Goal: Information Seeking & Learning: Understand process/instructions

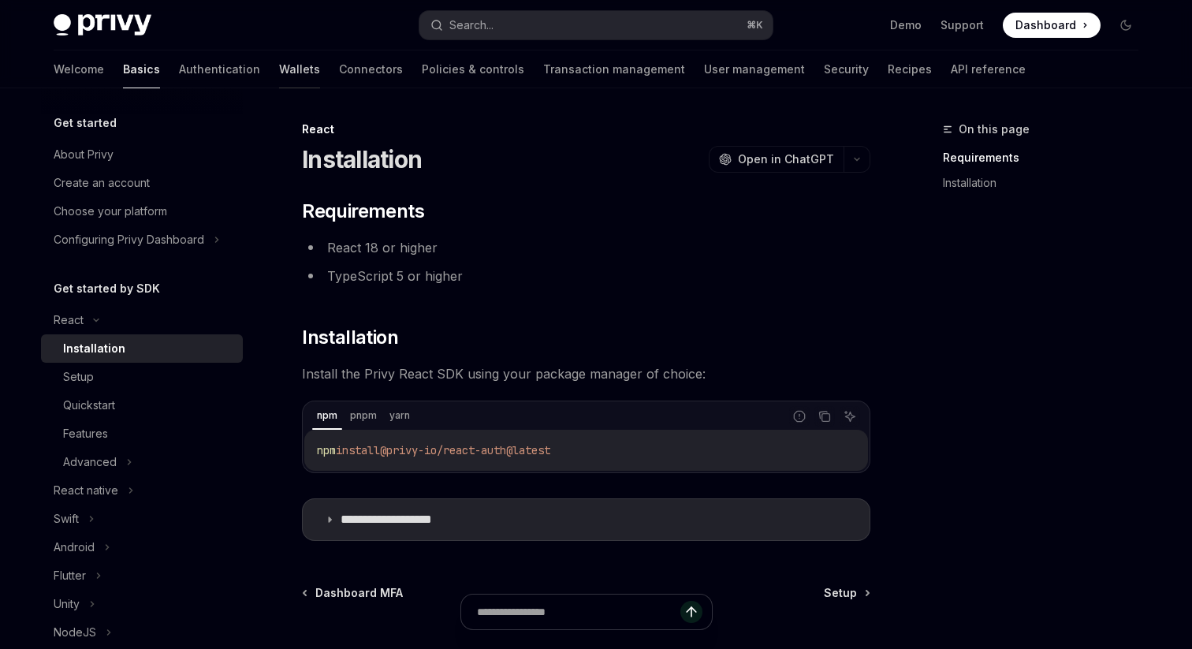
click at [279, 74] on link "Wallets" at bounding box center [299, 69] width 41 height 38
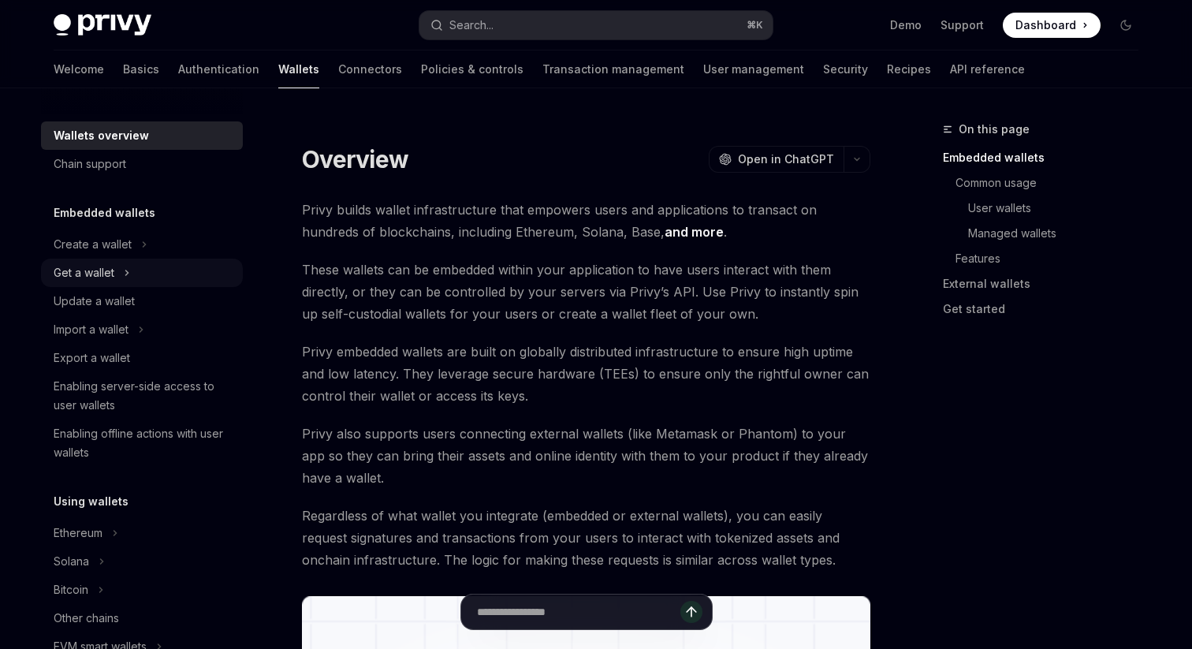
click at [128, 272] on icon at bounding box center [127, 272] width 2 height 5
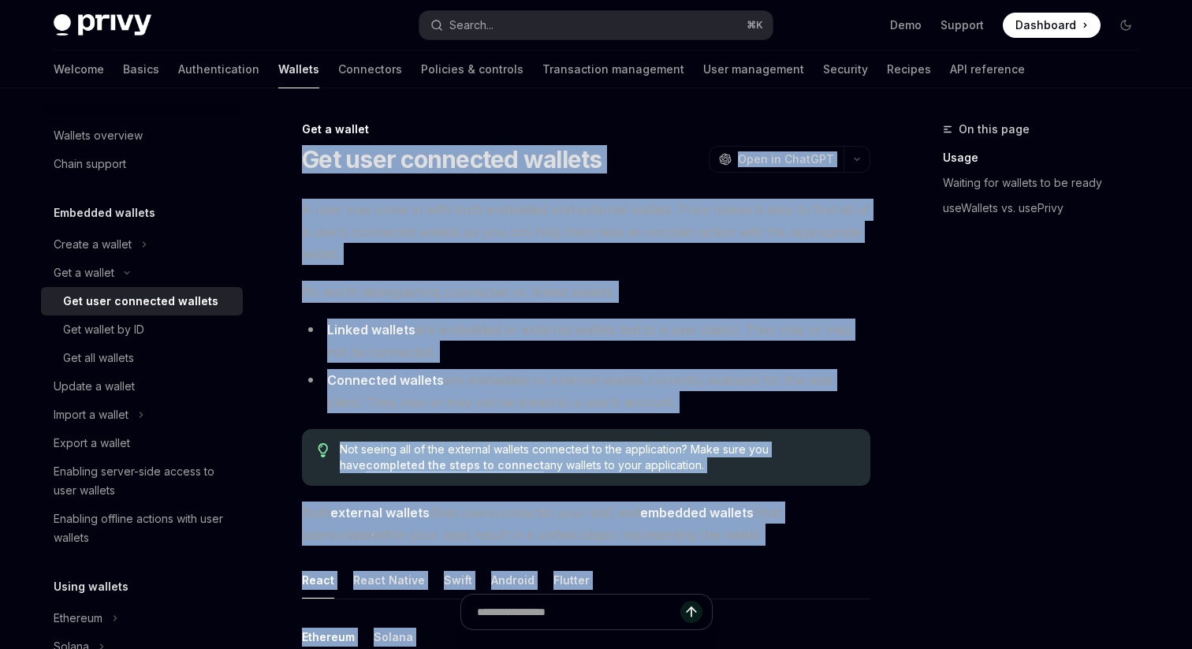
drag, startPoint x: 596, startPoint y: 409, endPoint x: 308, endPoint y: 151, distance: 386.4
copy div "Lor ipsu dolorsita consect AdipIS Elit se DoeiUSM TempOR Inci ut LaboREE D magn…"
click at [151, 337] on div "Get wallet by ID" at bounding box center [148, 329] width 170 height 19
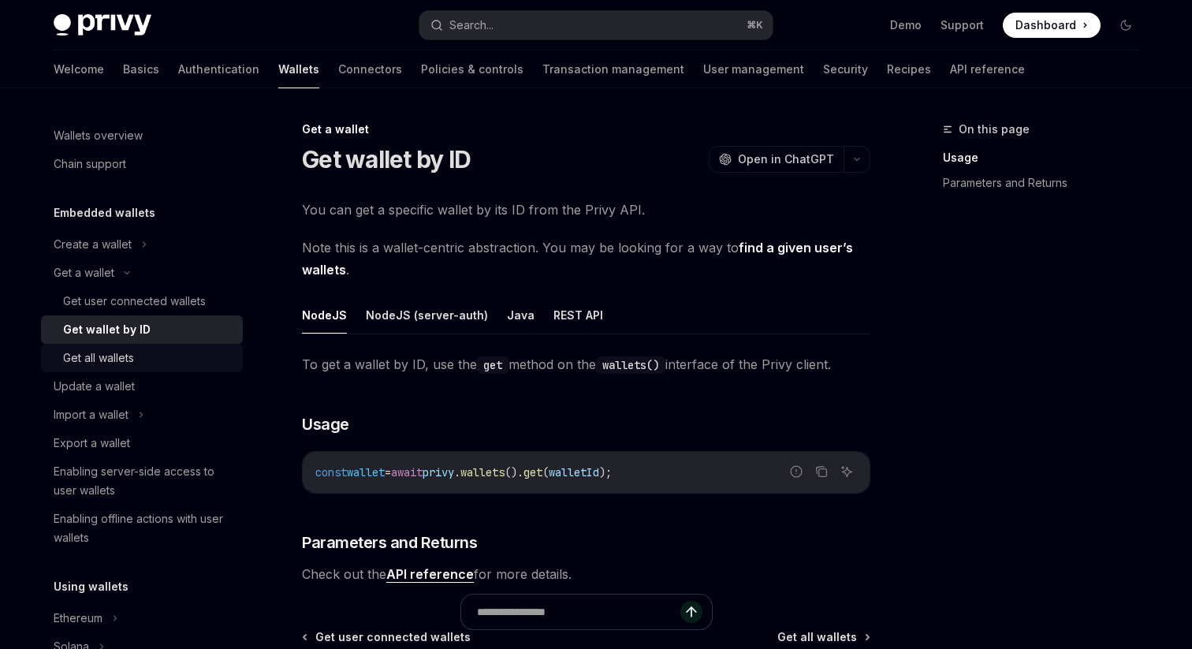
click at [128, 356] on div "Get all wallets" at bounding box center [98, 358] width 71 height 19
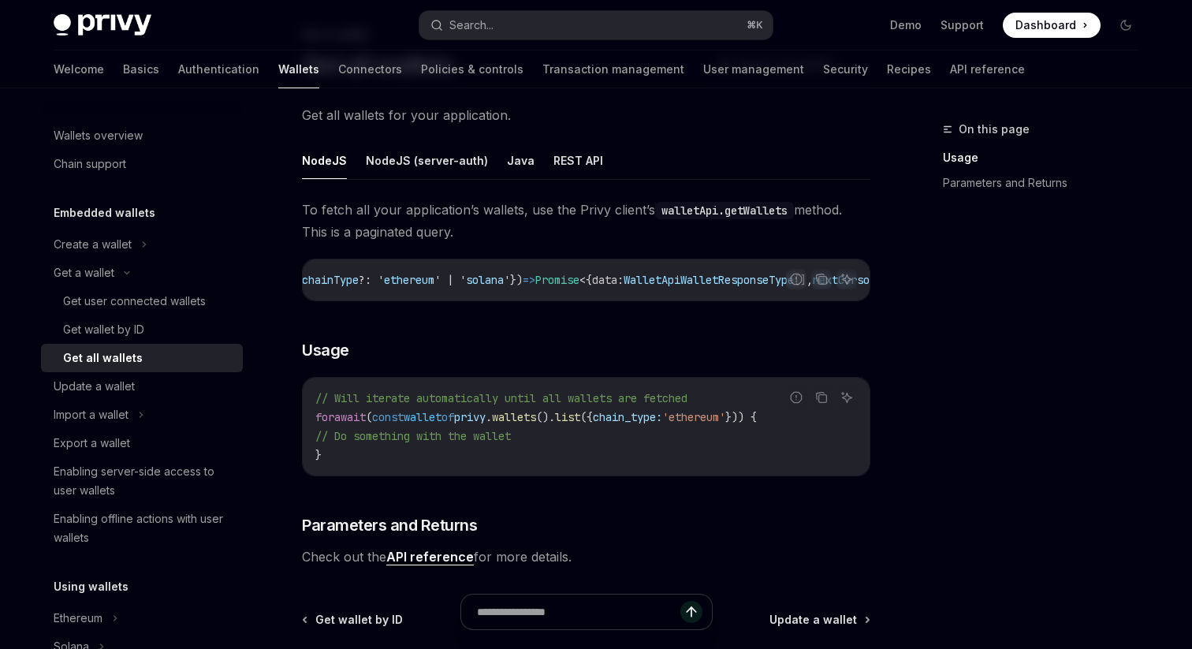
scroll to position [0, 497]
click at [111, 237] on div "Create a wallet" at bounding box center [93, 244] width 78 height 19
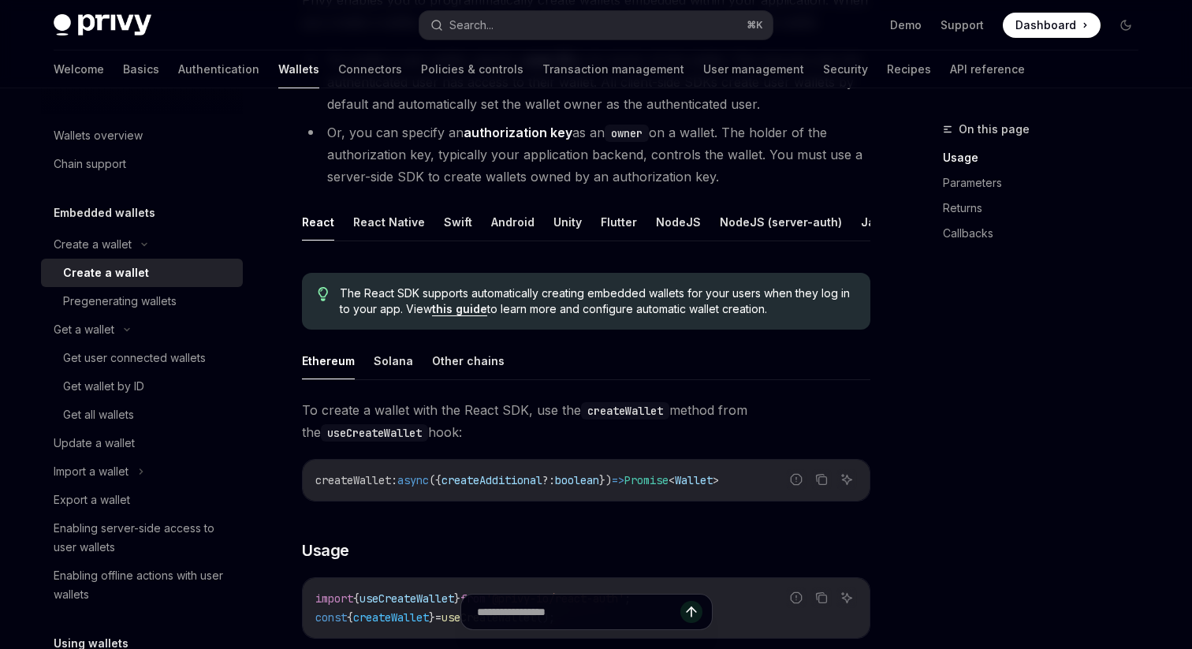
scroll to position [259, 0]
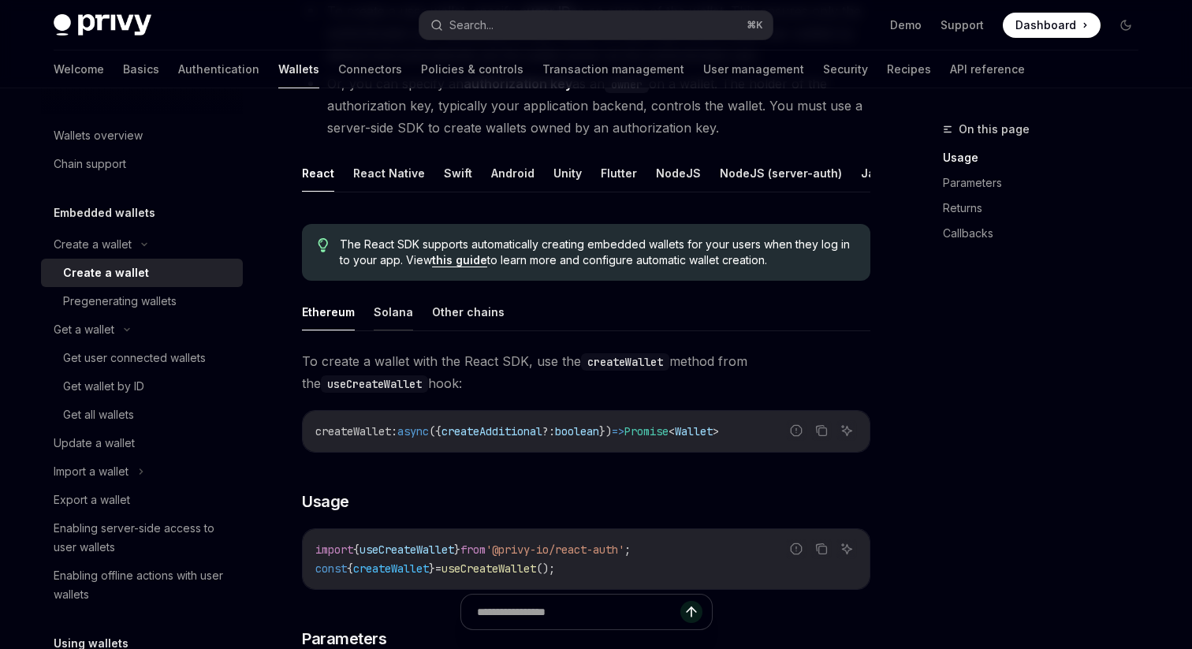
click at [389, 321] on button "Solana" at bounding box center [393, 311] width 39 height 37
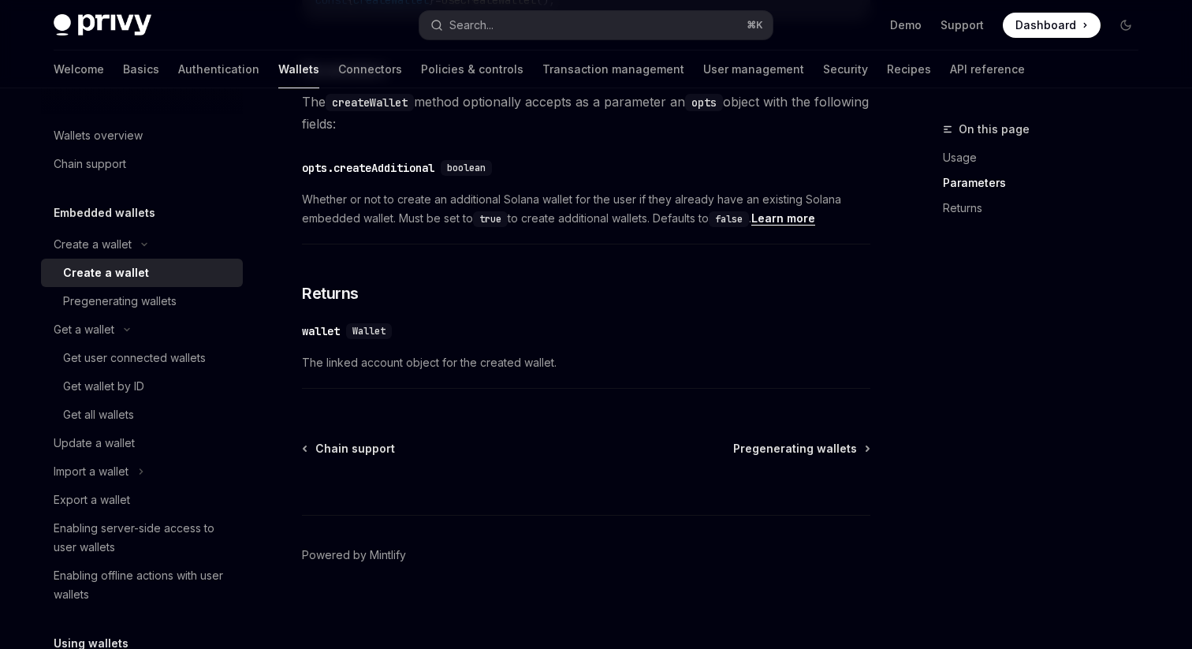
scroll to position [829, 0]
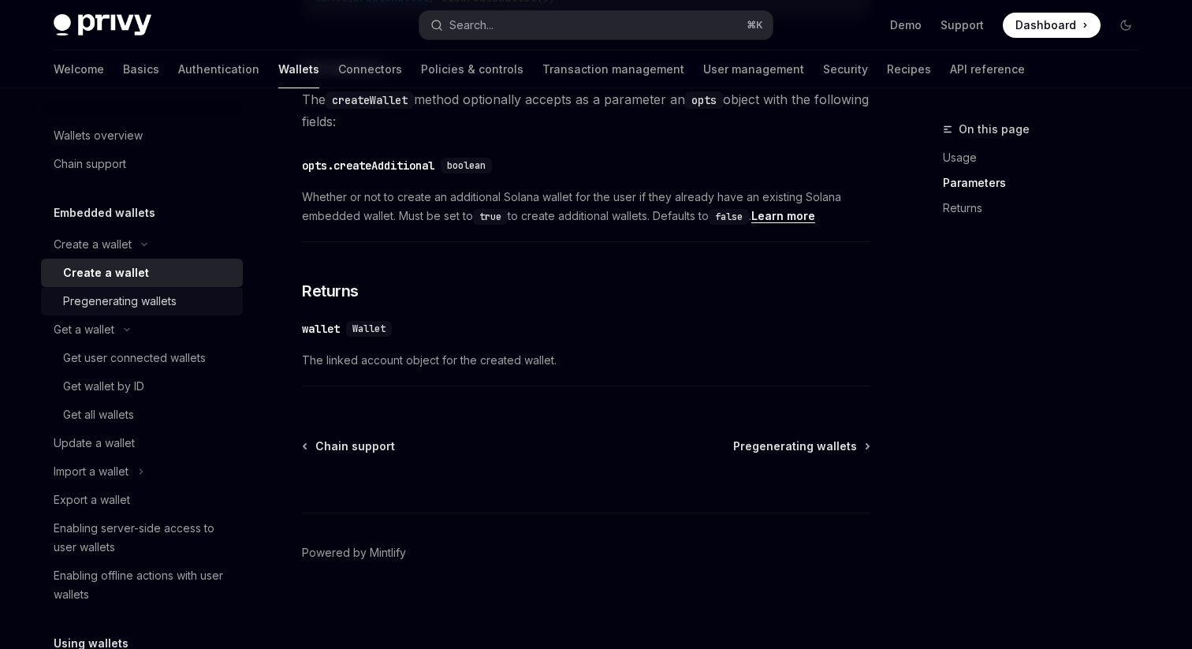
click at [124, 307] on div "Pregenerating wallets" at bounding box center [120, 301] width 114 height 19
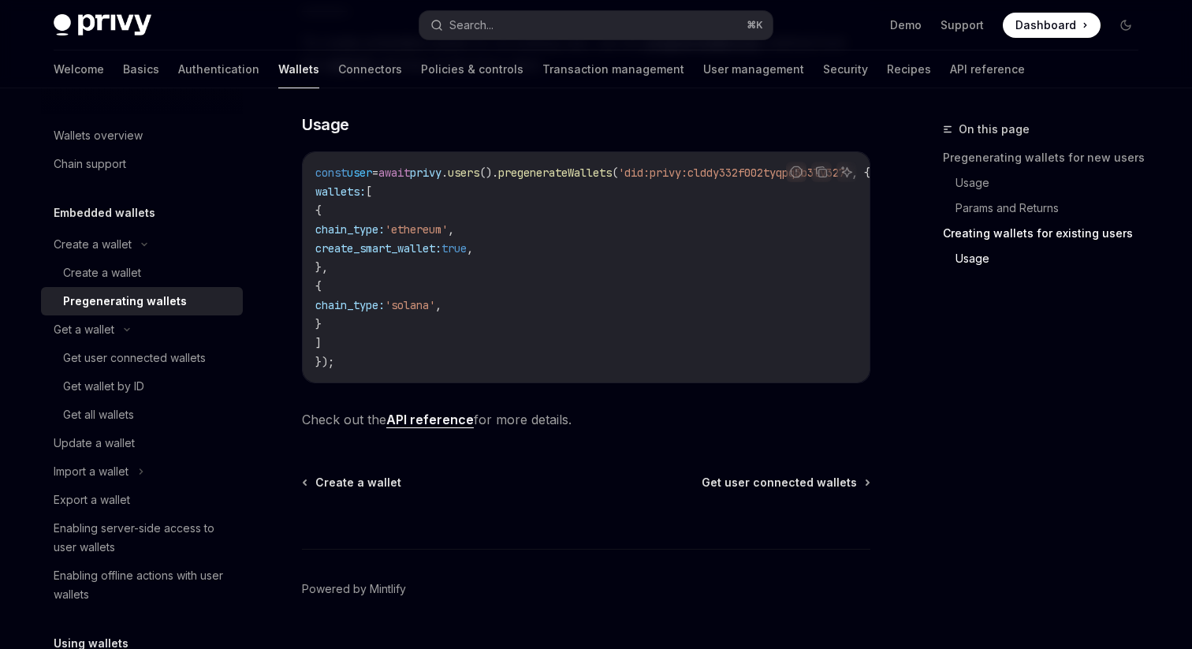
scroll to position [939, 0]
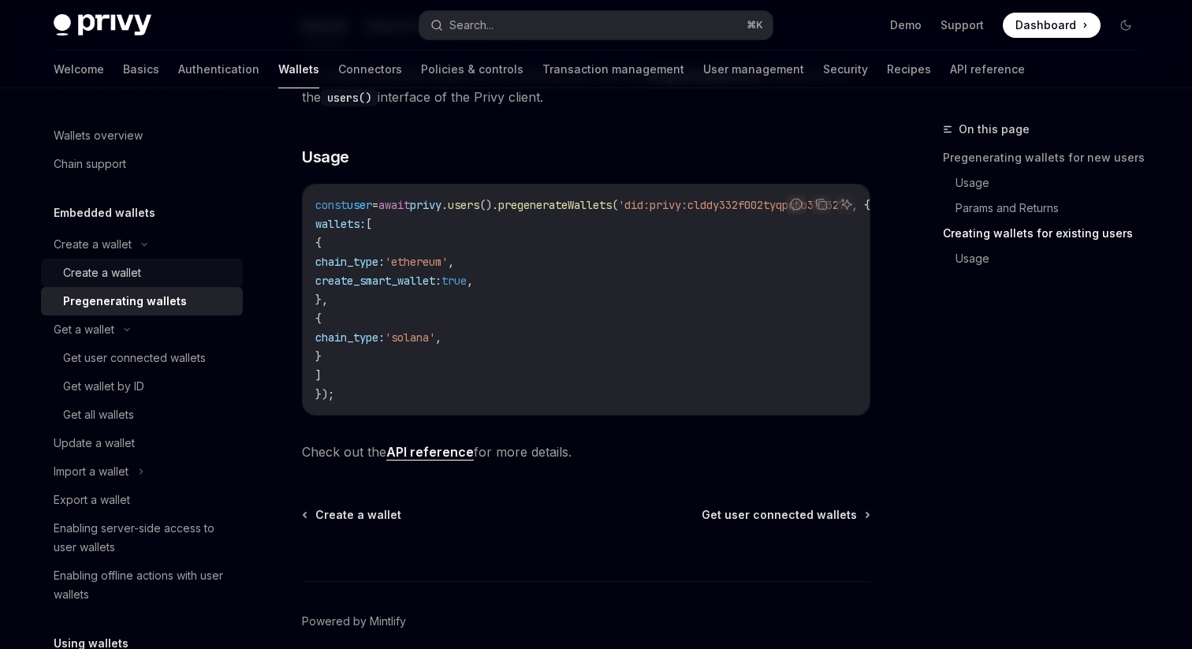
click at [102, 260] on link "Create a wallet" at bounding box center [142, 273] width 202 height 28
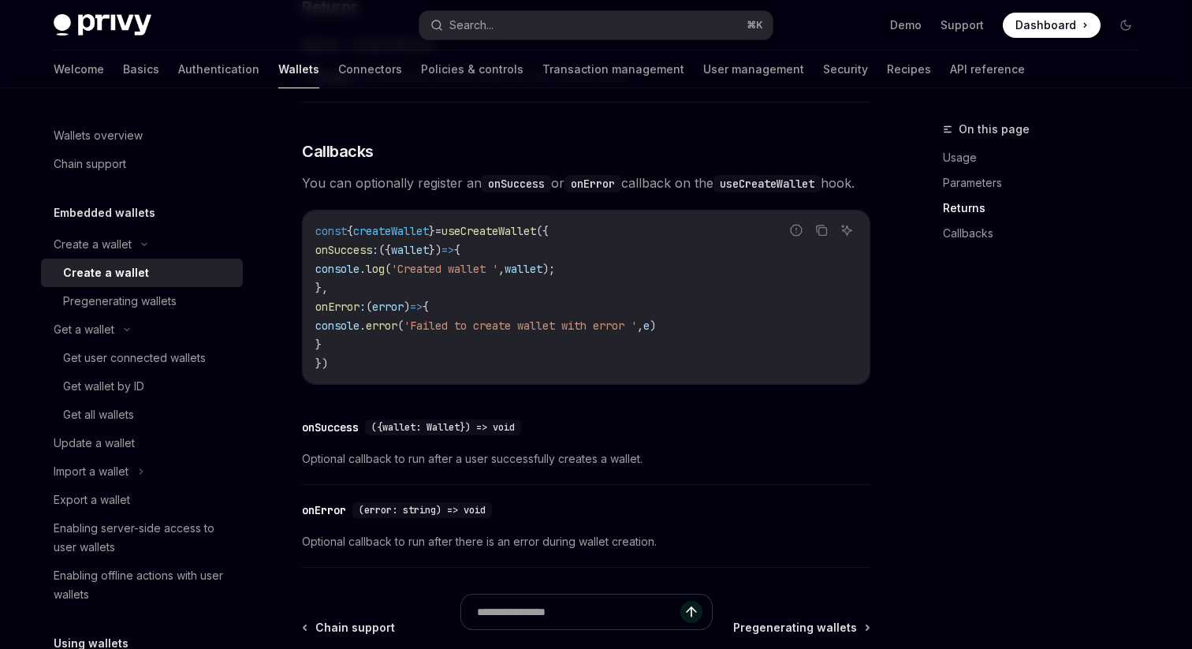
drag, startPoint x: 294, startPoint y: 122, endPoint x: 569, endPoint y: 334, distance: 347.4
click at [628, 434] on div "​ onSuccess ({wallet: Wallet}) => void Optional callback to run after a user su…" at bounding box center [586, 447] width 569 height 75
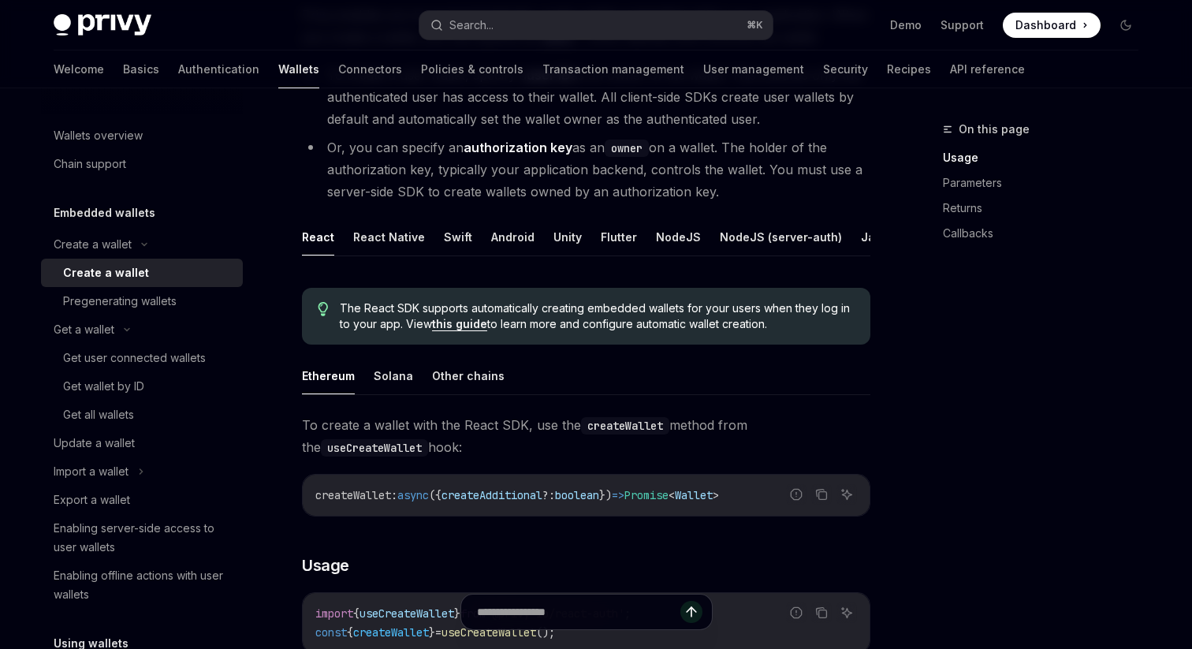
scroll to position [95, 0]
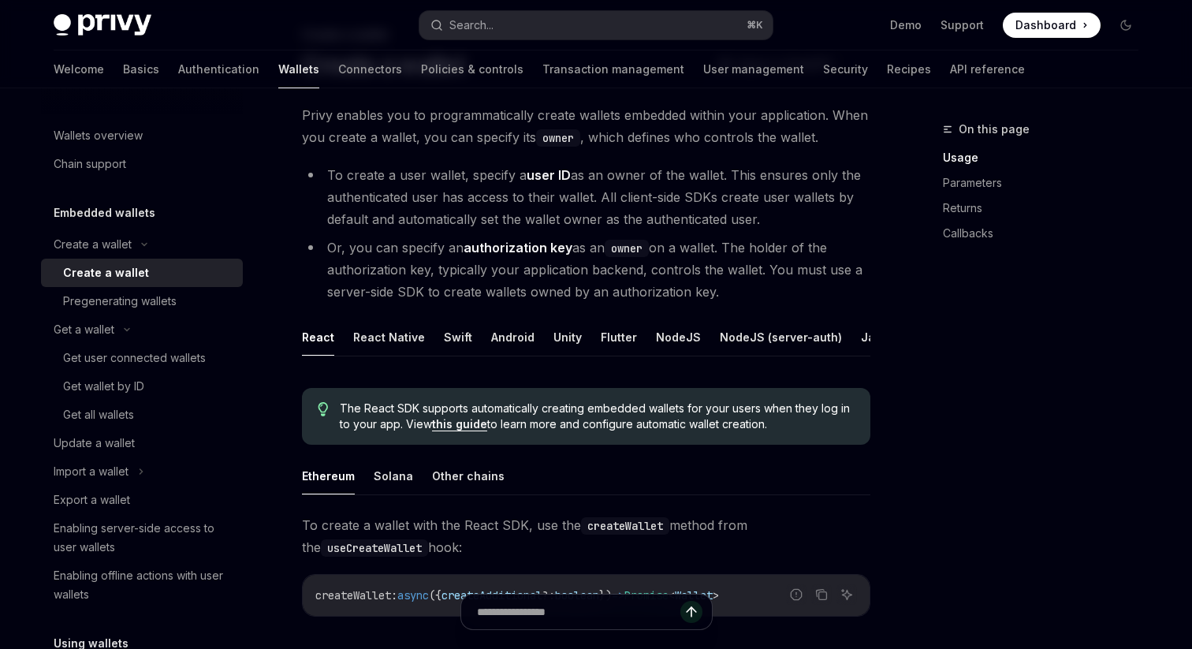
click at [369, 467] on ul "Ethereum Solana Other chains" at bounding box center [586, 476] width 569 height 38
click at [386, 475] on button "Solana" at bounding box center [393, 475] width 39 height 37
type textarea "*"
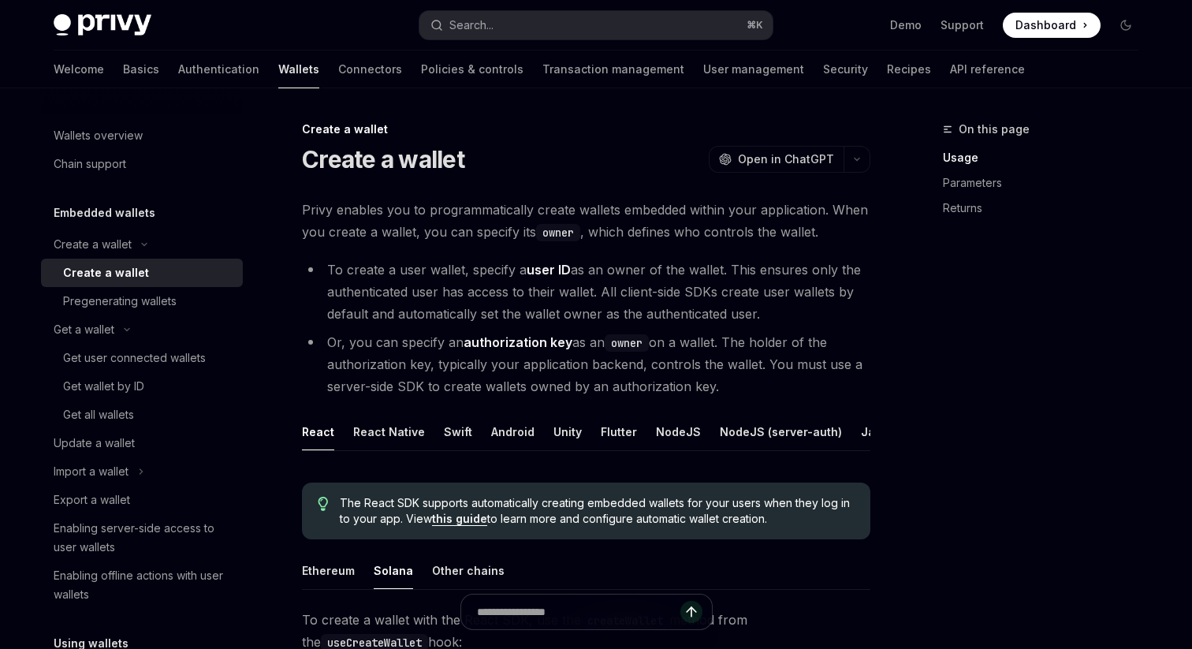
click at [665, 274] on li "To create a user wallet, specify a user ID as an owner of the wallet. This ensu…" at bounding box center [586, 292] width 569 height 66
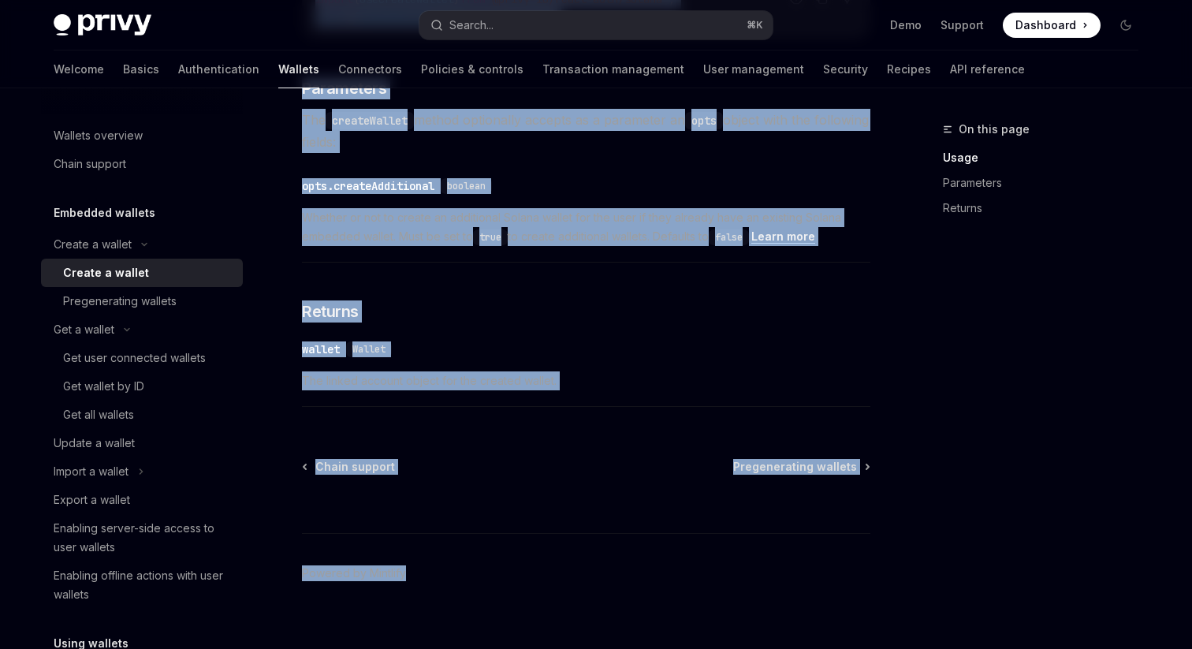
scroll to position [829, 0]
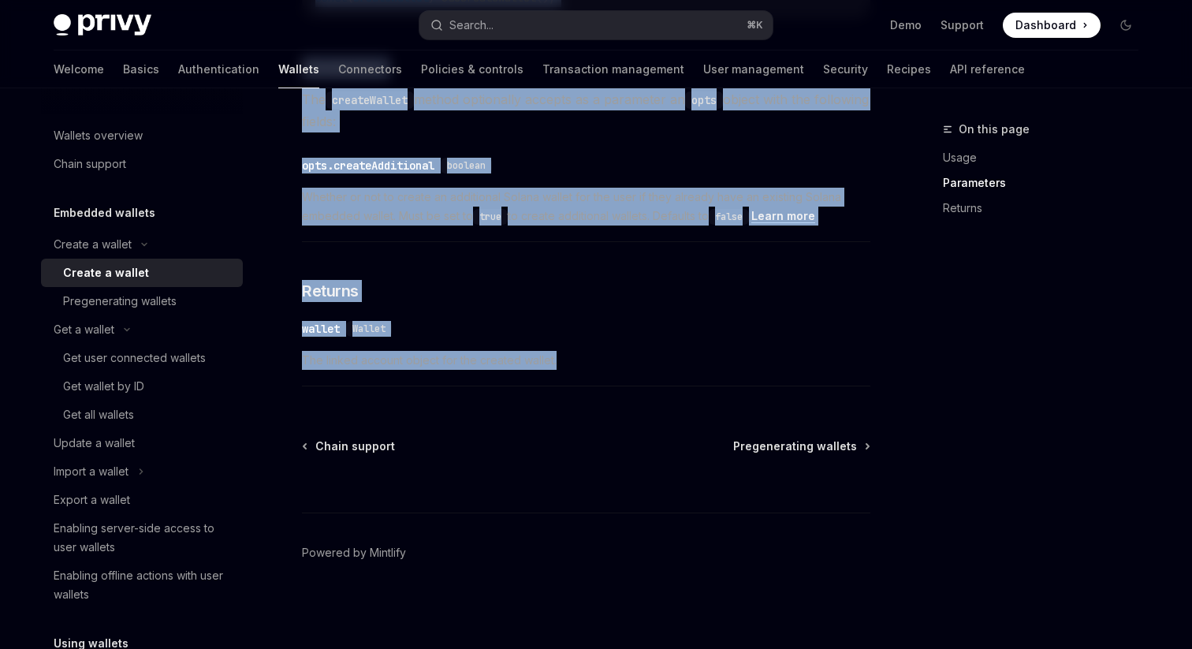
drag, startPoint x: 305, startPoint y: 158, endPoint x: 601, endPoint y: 380, distance: 369.5
copy div "Create a wallet OpenAI Open in ChatGPT OpenAI Open in ChatGPT Privy enables you…"
